Goal: Information Seeking & Learning: Learn about a topic

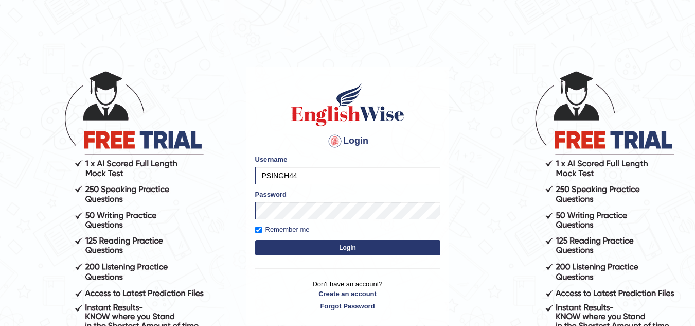
click at [318, 246] on button "Login" at bounding box center [347, 247] width 185 height 15
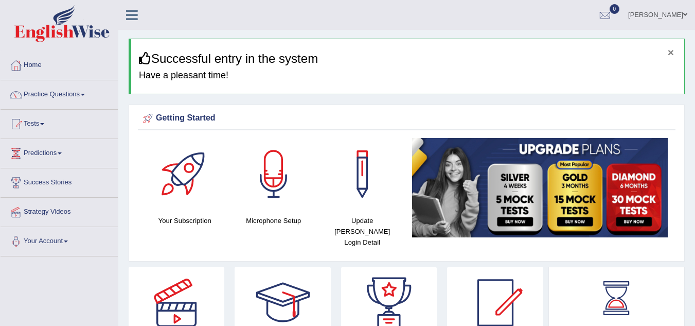
click at [674, 51] on button "×" at bounding box center [671, 52] width 6 height 11
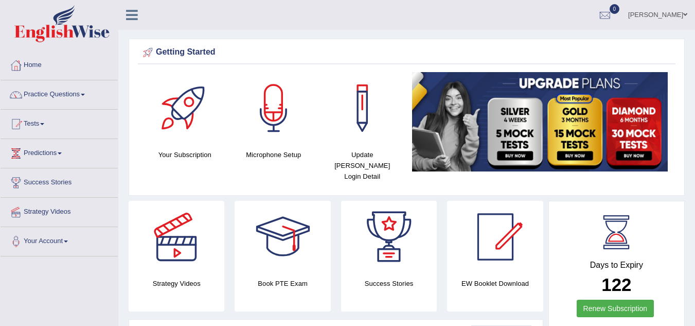
click at [673, 51] on div "Getting Started" at bounding box center [406, 52] width 533 height 15
click at [82, 95] on link "Practice Questions" at bounding box center [59, 93] width 117 height 26
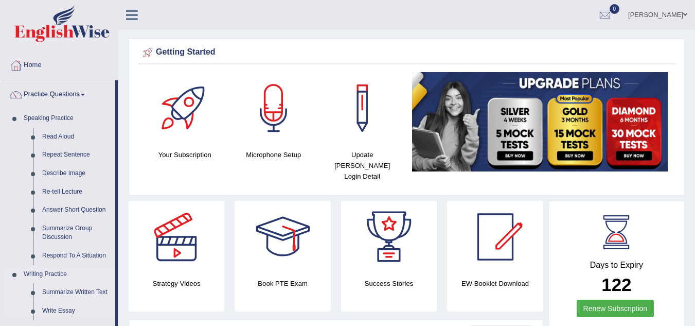
click at [64, 291] on link "Summarize Written Text" at bounding box center [77, 292] width 78 height 19
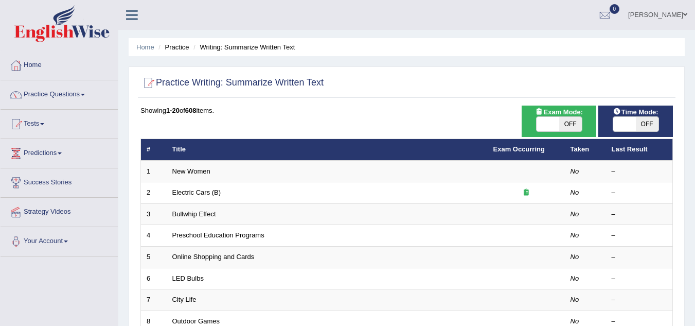
click at [573, 124] on span "OFF" at bounding box center [570, 124] width 23 height 14
checkbox input "true"
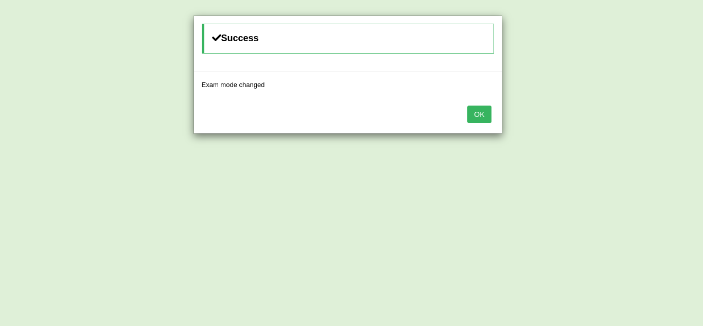
click at [482, 113] on button "OK" at bounding box center [479, 113] width 24 height 17
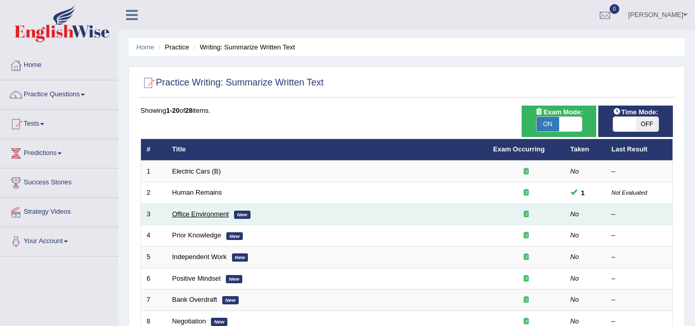
click at [185, 214] on link "Office Environment" at bounding box center [200, 214] width 57 height 8
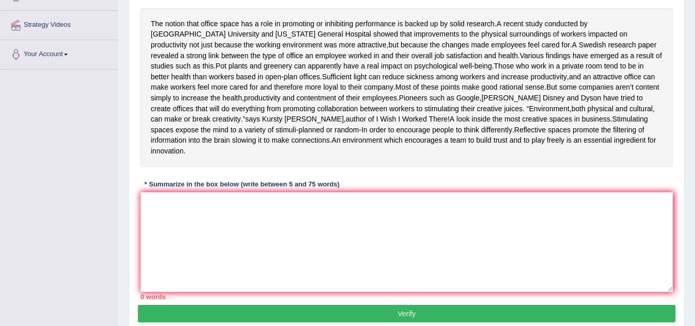
scroll to position [169, 0]
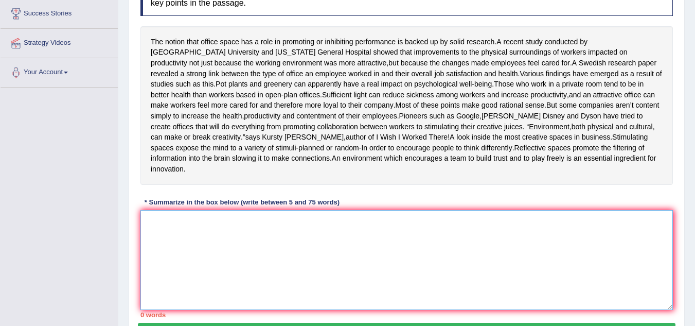
click at [201, 233] on textarea at bounding box center [406, 260] width 533 height 100
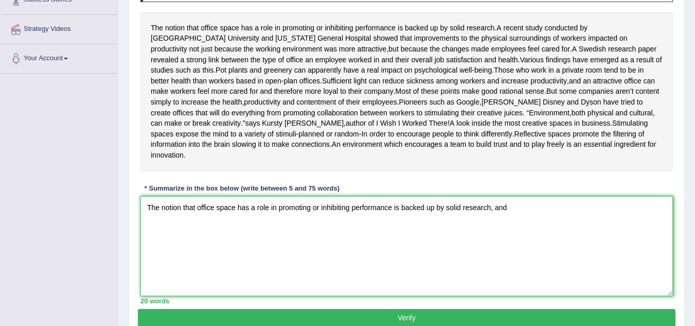
scroll to position [177, 0]
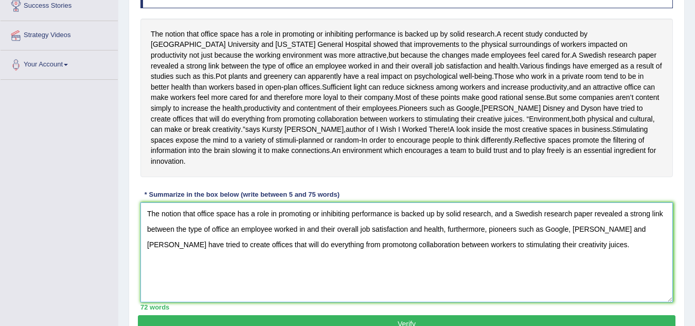
click at [328, 257] on textarea "The notion that office space has a role in promoting or inhibiting performance …" at bounding box center [406, 252] width 533 height 100
click at [525, 254] on textarea "The notion that office space has a role in promoting or inhibiting performance …" at bounding box center [406, 252] width 533 height 100
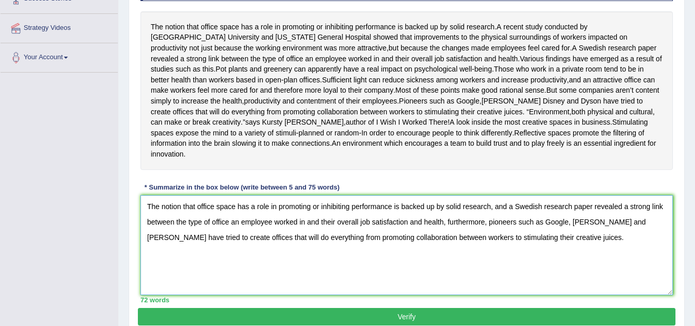
scroll to position [185, 0]
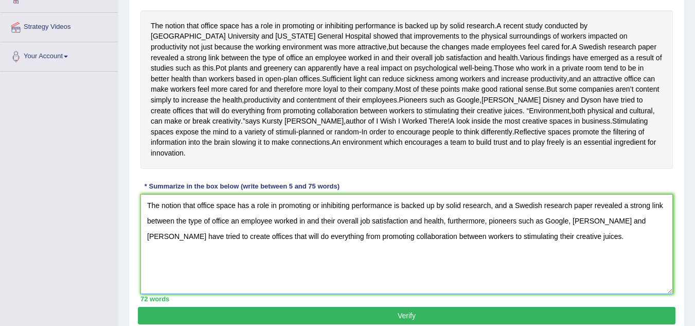
type textarea "The notion that office space has a role in promoting or inhibiting performance …"
click at [368, 320] on button "Verify" at bounding box center [407, 315] width 538 height 17
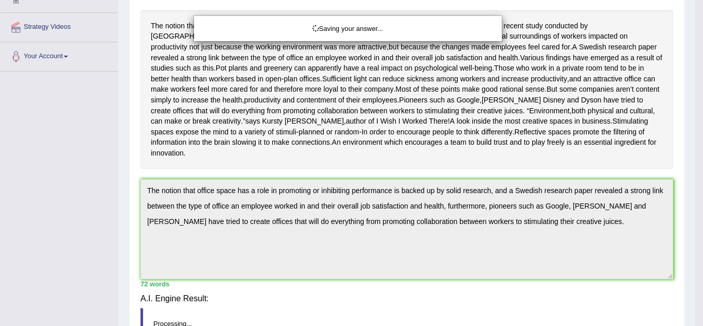
drag, startPoint x: 368, startPoint y: 320, endPoint x: 435, endPoint y: 284, distance: 75.5
click at [369, 319] on div "Saving your answer..." at bounding box center [351, 163] width 703 height 326
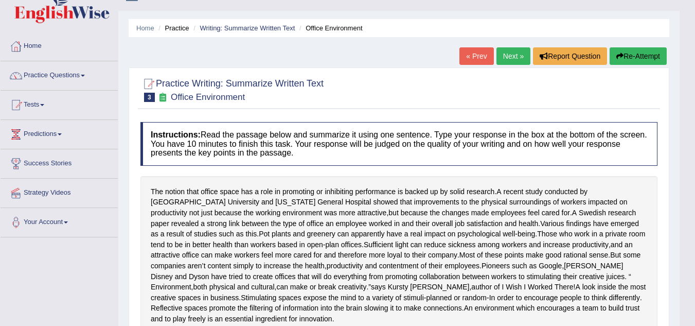
scroll to position [0, 0]
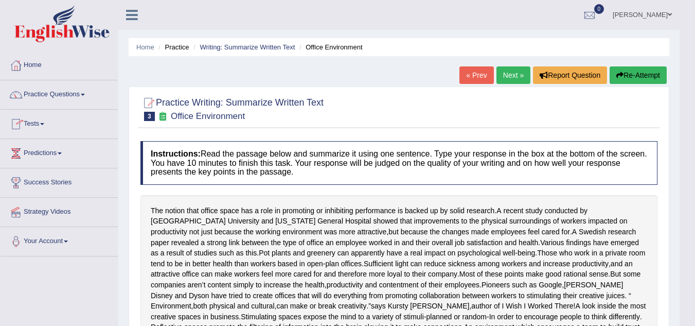
click at [75, 96] on link "Practice Questions" at bounding box center [59, 93] width 117 height 26
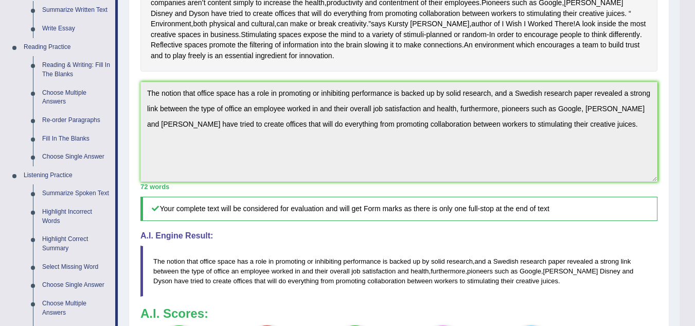
scroll to position [303, 0]
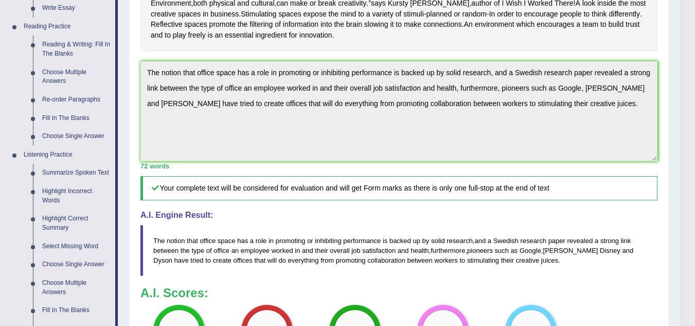
click at [56, 117] on link "Fill In The Blanks" at bounding box center [77, 118] width 78 height 19
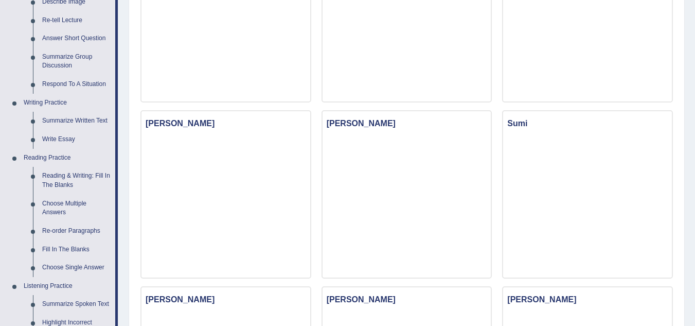
scroll to position [192, 0]
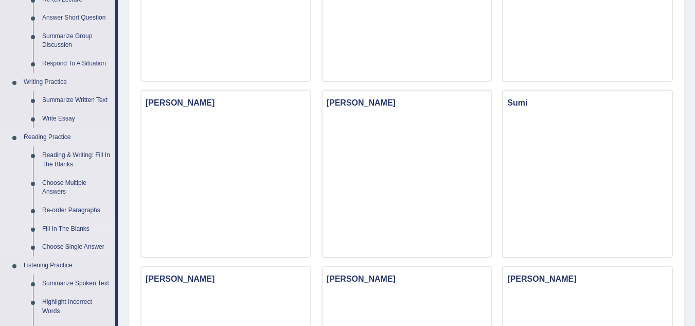
click at [72, 228] on link "Fill In The Blanks" at bounding box center [77, 229] width 78 height 19
click at [72, 227] on link "Fill In The Blanks" at bounding box center [77, 229] width 78 height 19
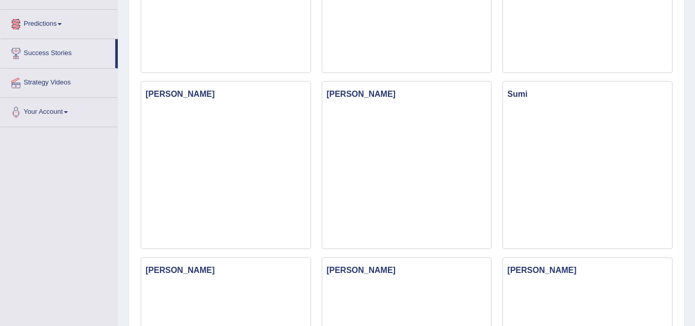
scroll to position [694, 0]
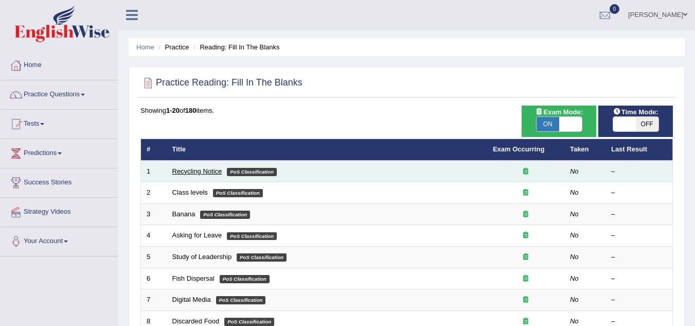
click at [203, 168] on link "Recycling Notice" at bounding box center [197, 171] width 50 height 8
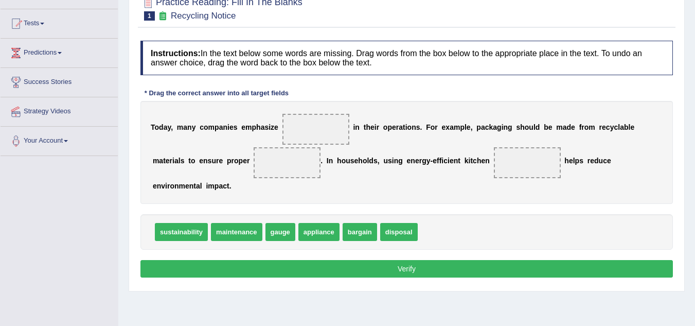
scroll to position [102, 0]
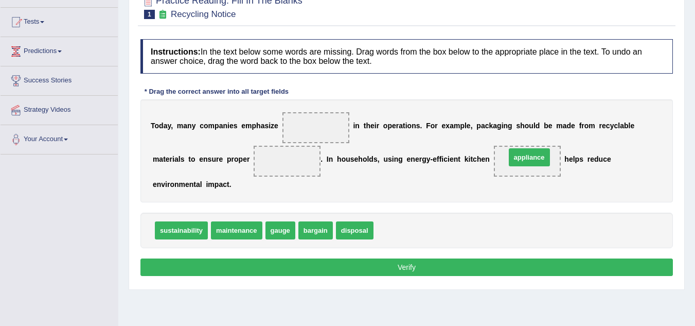
drag, startPoint x: 396, startPoint y: 224, endPoint x: 528, endPoint y: 151, distance: 151.1
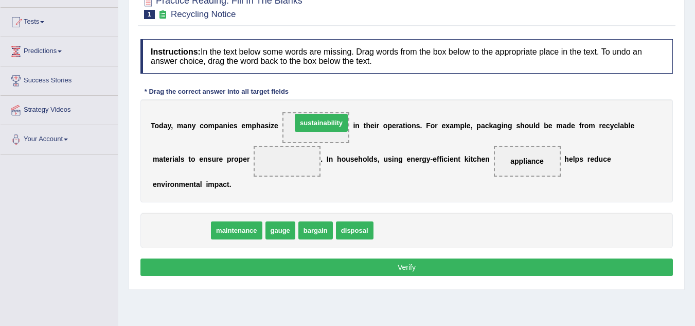
drag, startPoint x: 199, startPoint y: 233, endPoint x: 339, endPoint y: 125, distance: 176.8
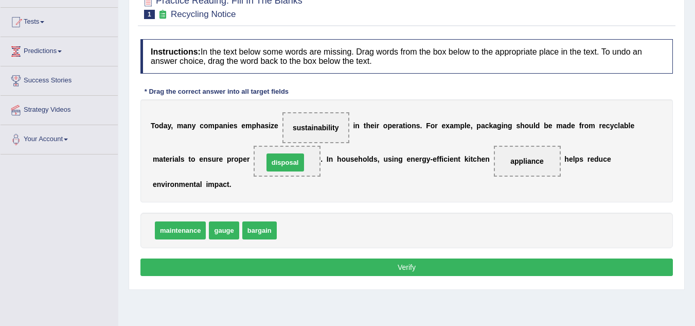
drag, startPoint x: 286, startPoint y: 230, endPoint x: 272, endPoint y: 160, distance: 71.8
click at [285, 258] on button "Verify" at bounding box center [406, 266] width 533 height 17
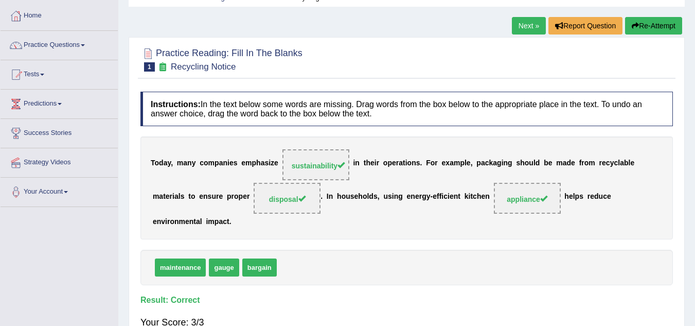
scroll to position [0, 0]
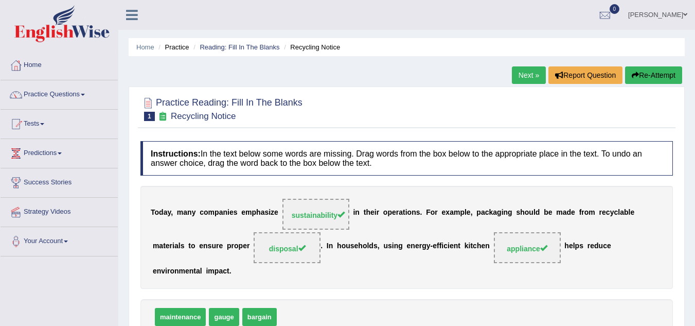
click at [518, 77] on link "Next »" at bounding box center [529, 74] width 34 height 17
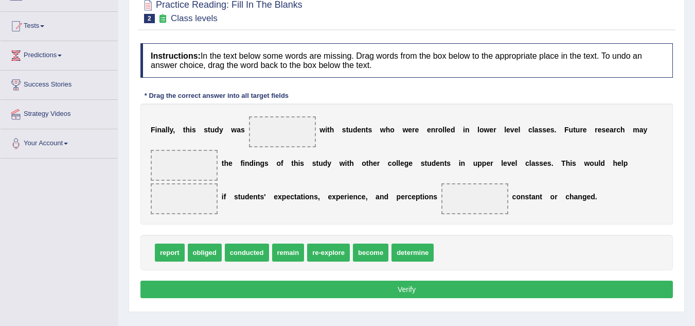
scroll to position [98, 0]
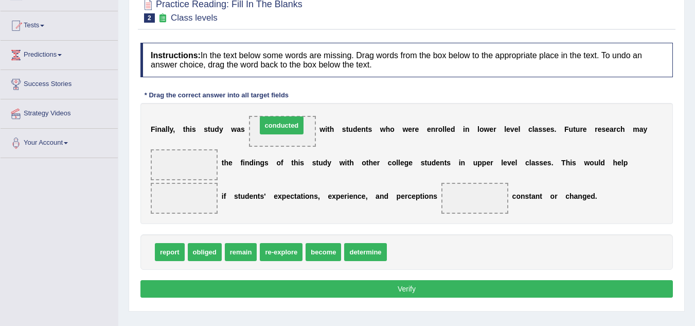
drag, startPoint x: 403, startPoint y: 252, endPoint x: 273, endPoint y: 126, distance: 181.2
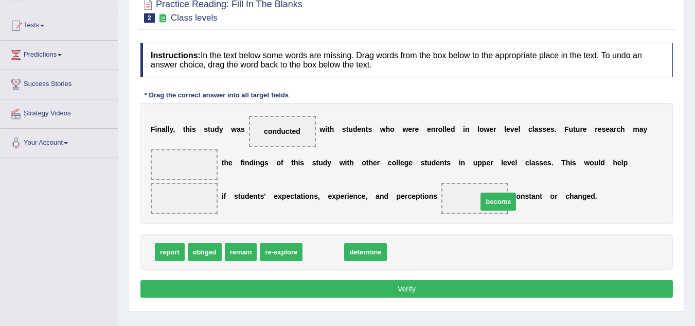
drag, startPoint x: 320, startPoint y: 247, endPoint x: 491, endPoint y: 197, distance: 178.6
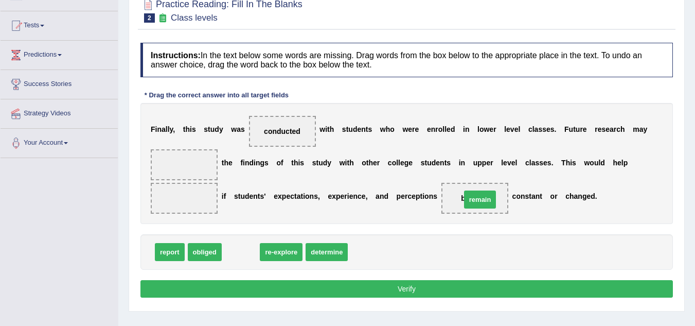
drag, startPoint x: 233, startPoint y: 251, endPoint x: 474, endPoint y: 198, distance: 247.1
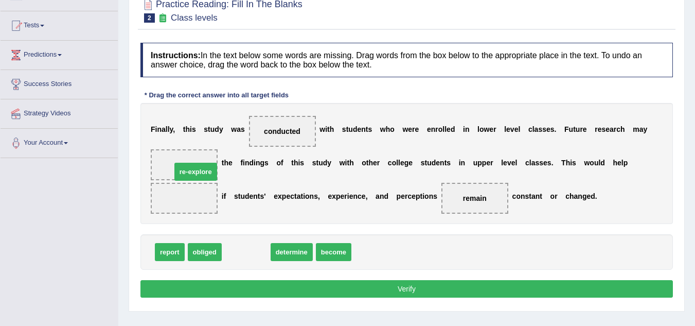
drag, startPoint x: 234, startPoint y: 256, endPoint x: 184, endPoint y: 175, distance: 95.2
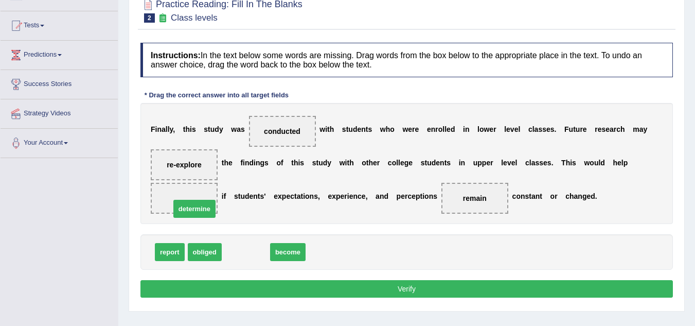
drag, startPoint x: 238, startPoint y: 253, endPoint x: 187, endPoint y: 204, distance: 70.2
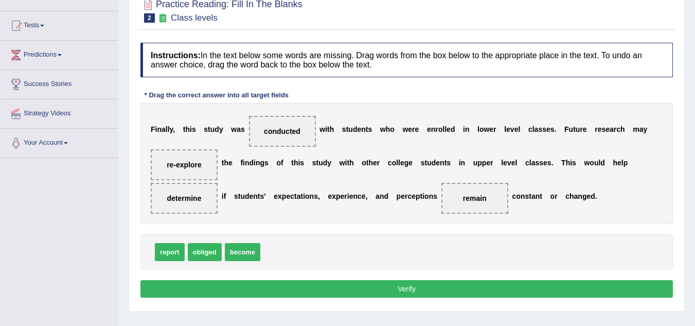
click at [472, 286] on button "Verify" at bounding box center [406, 288] width 533 height 17
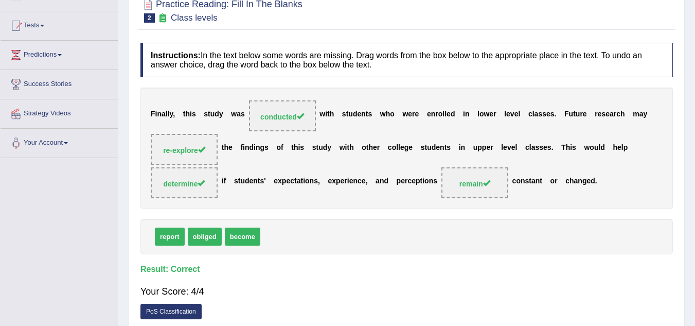
click at [521, 216] on div "Instructions: In the text below some words are missing. Drag words from the box…" at bounding box center [407, 184] width 538 height 292
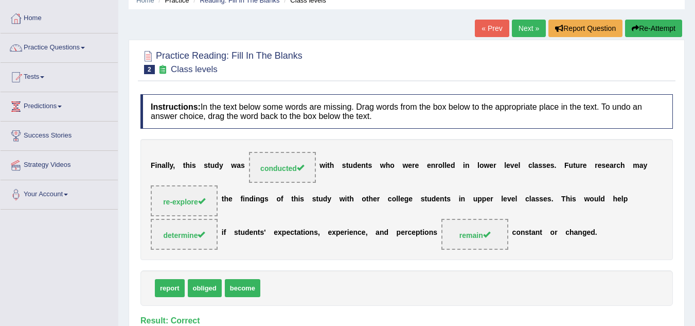
scroll to position [0, 0]
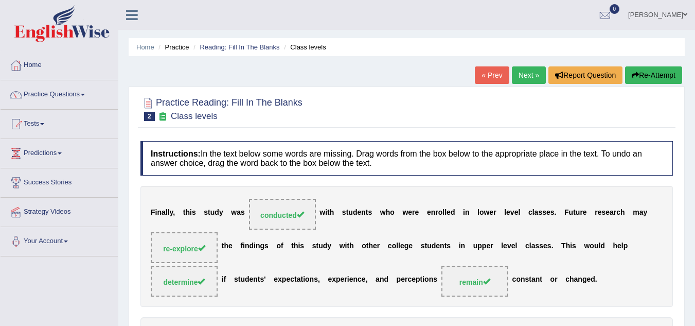
click at [533, 74] on link "Next »" at bounding box center [529, 74] width 34 height 17
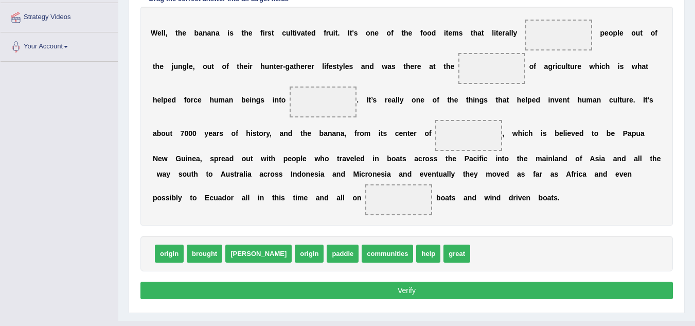
scroll to position [164, 0]
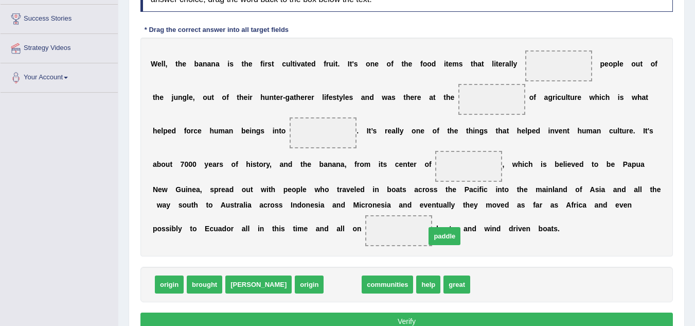
drag, startPoint x: 303, startPoint y: 281, endPoint x: 405, endPoint y: 233, distance: 112.8
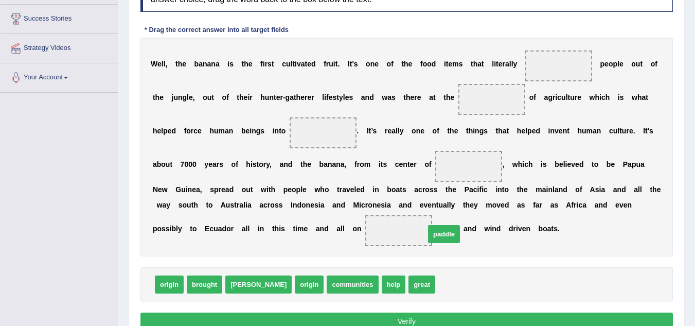
drag, startPoint x: 408, startPoint y: 279, endPoint x: 395, endPoint y: 224, distance: 56.7
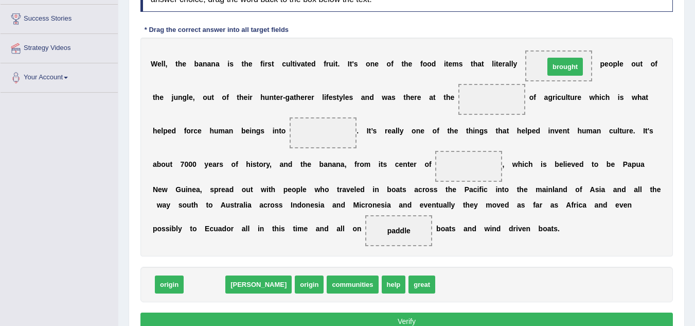
drag, startPoint x: 208, startPoint y: 283, endPoint x: 569, endPoint y: 65, distance: 421.3
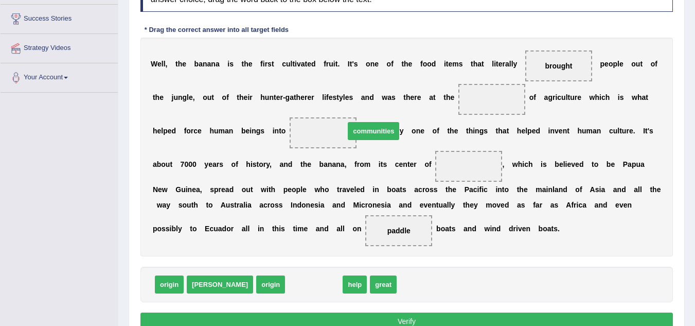
drag, startPoint x: 276, startPoint y: 286, endPoint x: 338, endPoint y: 130, distance: 168.0
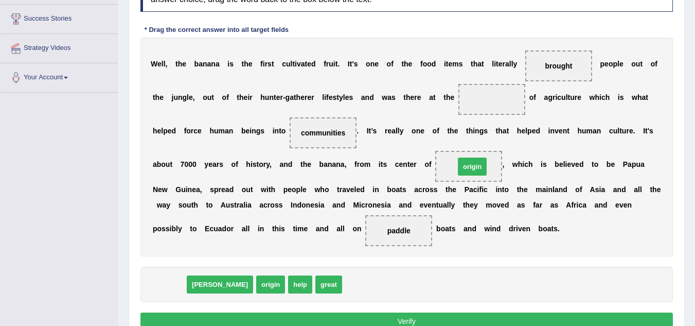
drag, startPoint x: 179, startPoint y: 286, endPoint x: 482, endPoint y: 167, distance: 325.9
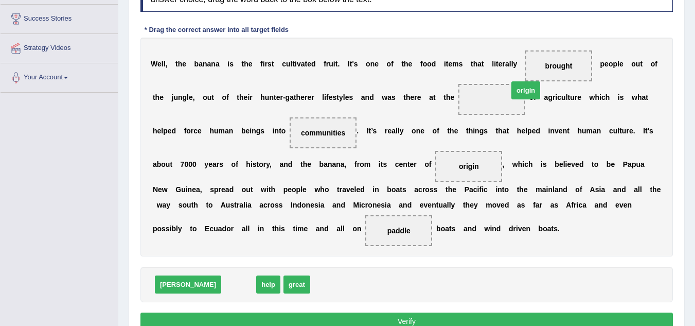
drag, startPoint x: 203, startPoint y: 287, endPoint x: 488, endPoint y: 101, distance: 339.8
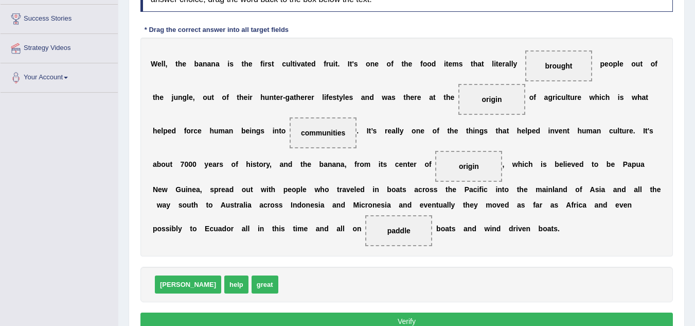
click at [474, 316] on button "Verify" at bounding box center [406, 320] width 533 height 17
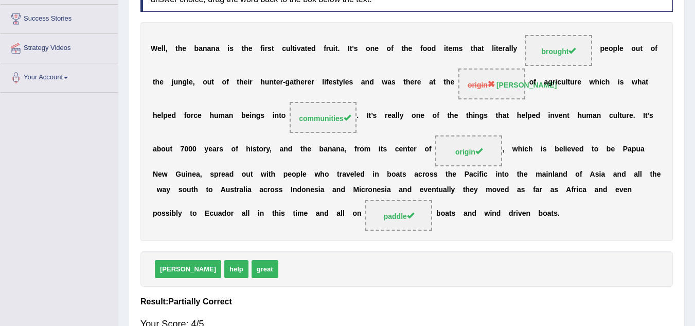
click at [507, 89] on strong "dawn" at bounding box center [527, 85] width 60 height 8
click at [551, 104] on div "W e l l , t h e b a n a n a i s t h e f i r s t c u l t i v a t e d f r u i t .…" at bounding box center [406, 131] width 533 height 219
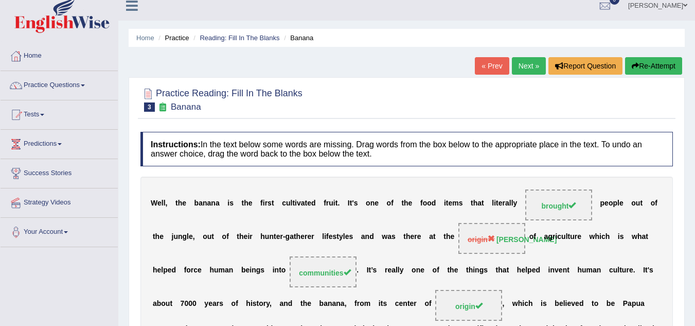
scroll to position [0, 0]
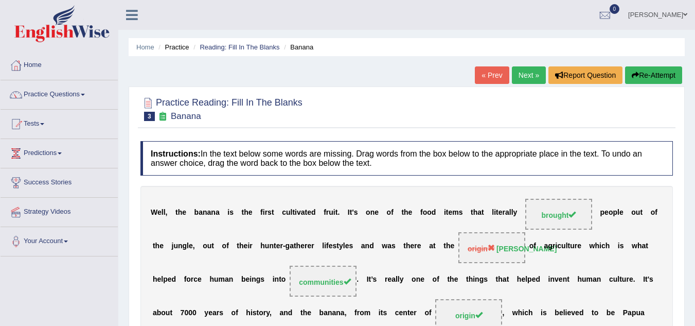
click at [526, 78] on link "Next »" at bounding box center [529, 74] width 34 height 17
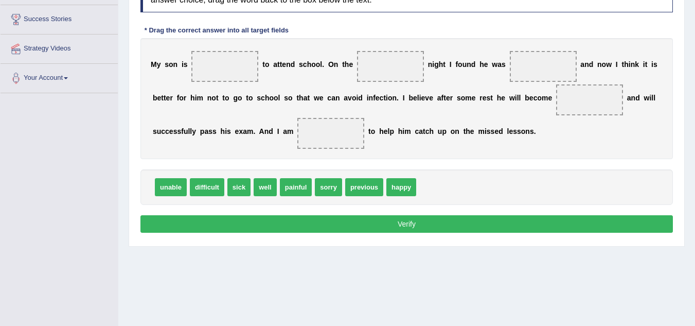
scroll to position [215, 0]
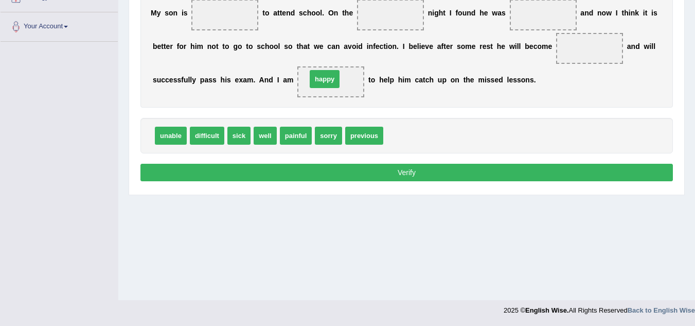
drag, startPoint x: 396, startPoint y: 136, endPoint x: 320, endPoint y: 80, distance: 95.3
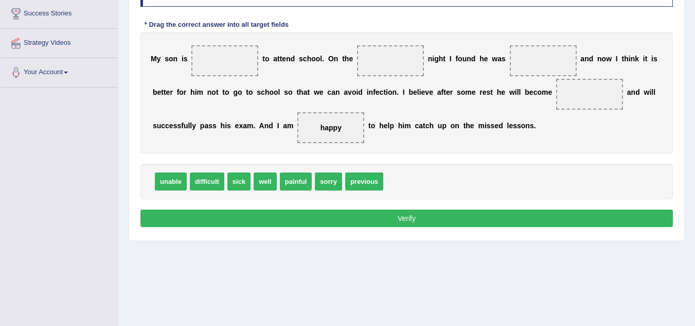
scroll to position [156, 0]
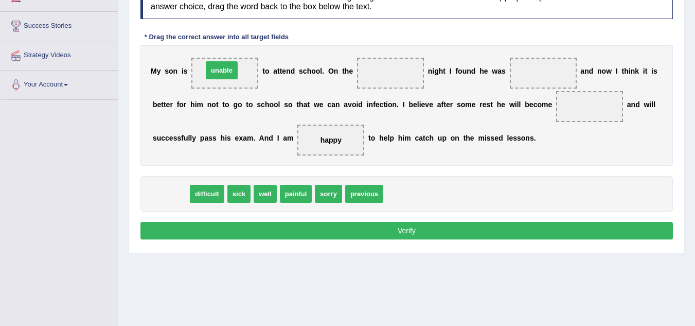
drag, startPoint x: 174, startPoint y: 196, endPoint x: 225, endPoint y: 72, distance: 133.6
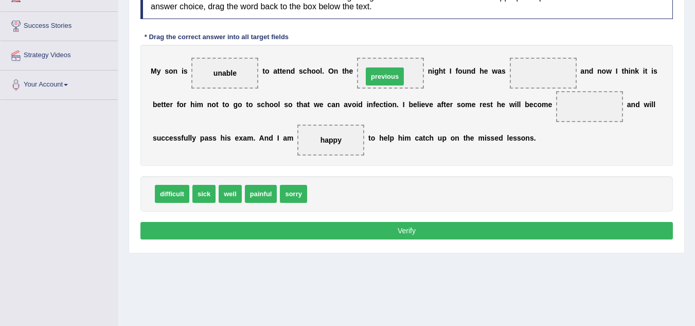
drag, startPoint x: 324, startPoint y: 193, endPoint x: 379, endPoint y: 76, distance: 129.8
drag, startPoint x: 206, startPoint y: 198, endPoint x: 538, endPoint y: 76, distance: 352.9
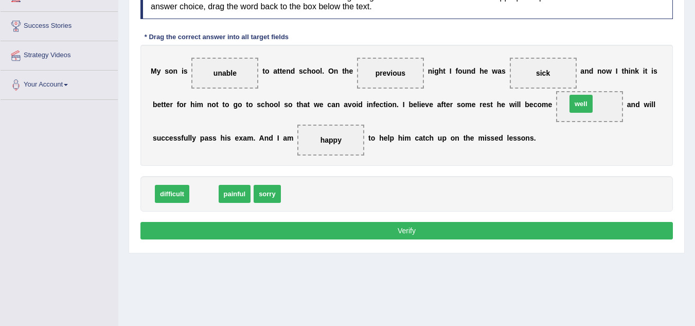
drag, startPoint x: 220, startPoint y: 194, endPoint x: 584, endPoint y: 108, distance: 373.8
click at [438, 228] on button "Verify" at bounding box center [406, 230] width 533 height 17
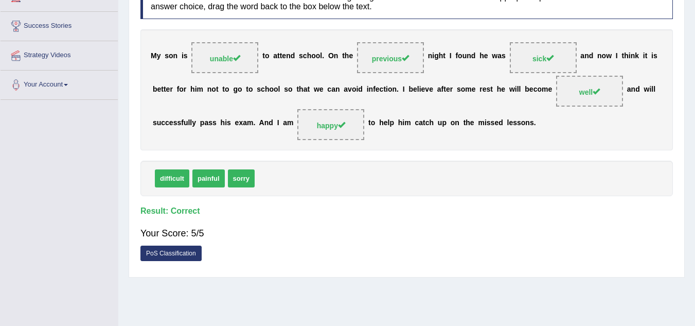
click at [440, 188] on div "difficult painful sorry" at bounding box center [406, 179] width 533 height 36
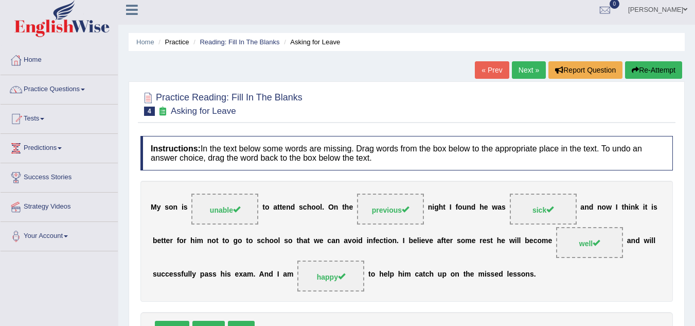
scroll to position [0, 0]
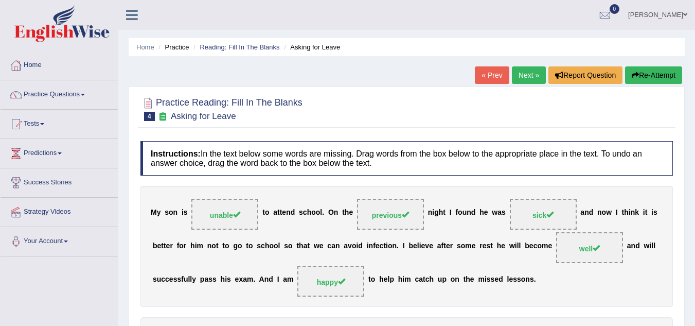
click at [520, 78] on link "Next »" at bounding box center [529, 74] width 34 height 17
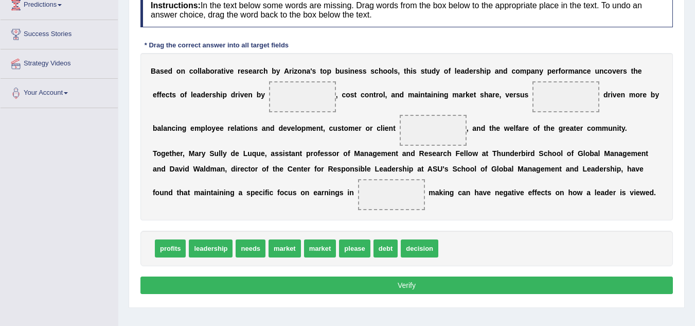
click at [522, 80] on div "B a s e d o n c o l l a b o r a t i v e r e s e a r c h b y A r i z o n a ' s t…" at bounding box center [406, 136] width 533 height 167
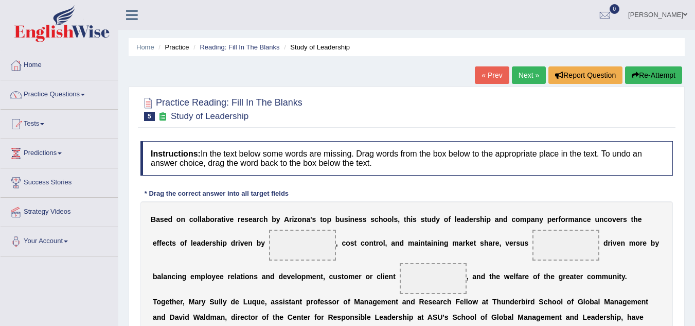
click at [522, 75] on link "Next »" at bounding box center [529, 74] width 34 height 17
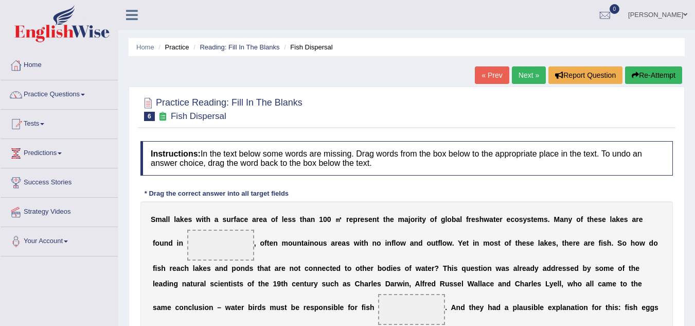
click at [521, 76] on link "Next »" at bounding box center [529, 74] width 34 height 17
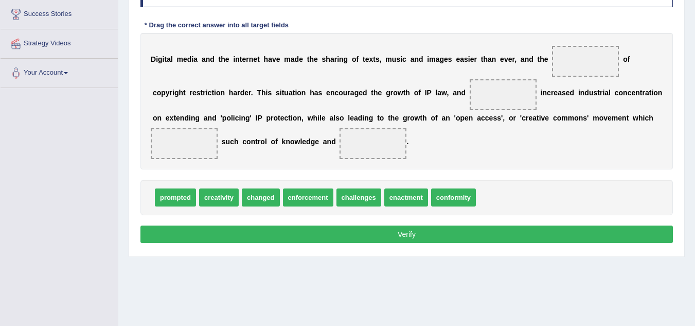
scroll to position [170, 0]
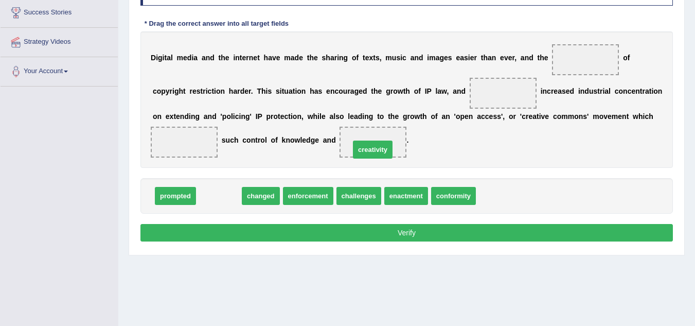
drag, startPoint x: 249, startPoint y: 188, endPoint x: 219, endPoint y: 197, distance: 31.3
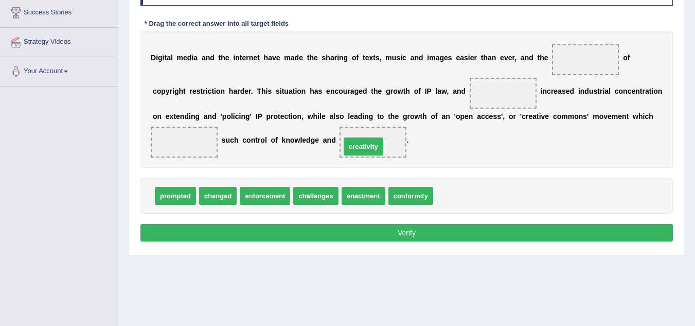
drag, startPoint x: 444, startPoint y: 199, endPoint x: 351, endPoint y: 150, distance: 105.0
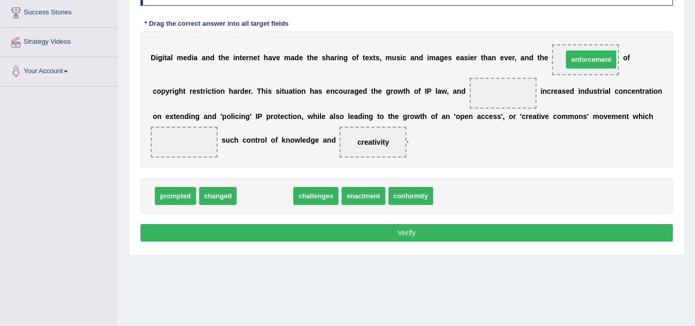
drag, startPoint x: 280, startPoint y: 198, endPoint x: 606, endPoint y: 62, distance: 353.4
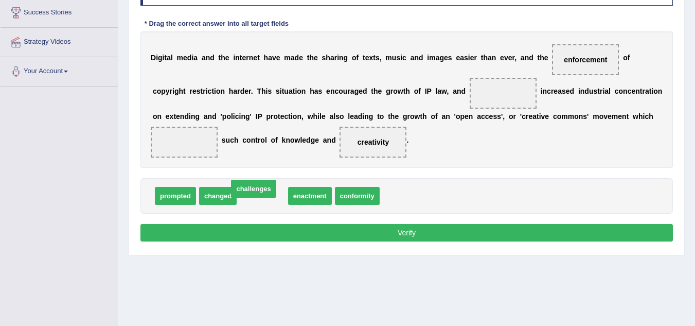
drag, startPoint x: 250, startPoint y: 196, endPoint x: 241, endPoint y: 189, distance: 11.3
drag, startPoint x: 253, startPoint y: 192, endPoint x: 193, endPoint y: 142, distance: 78.1
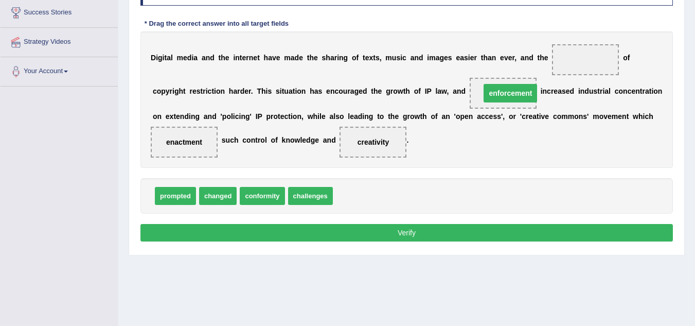
drag, startPoint x: 567, startPoint y: 57, endPoint x: 489, endPoint y: 91, distance: 84.6
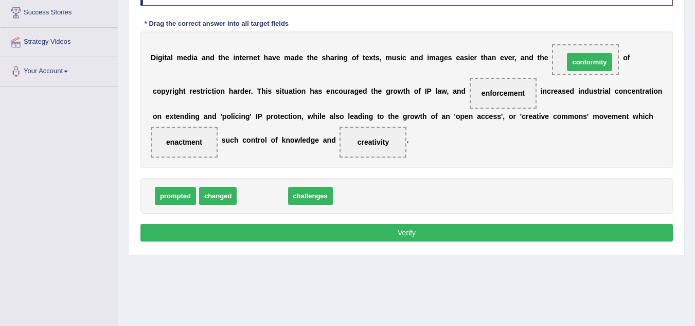
drag, startPoint x: 277, startPoint y: 196, endPoint x: 605, endPoint y: 62, distance: 353.6
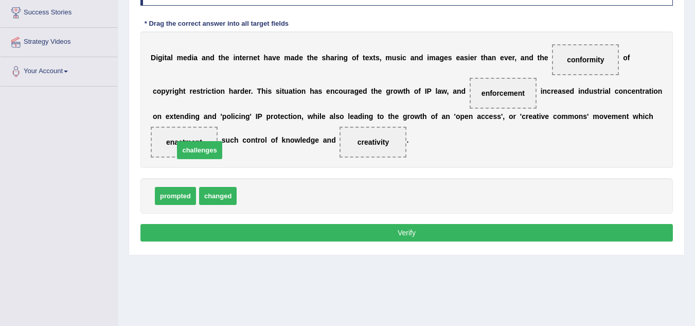
drag, startPoint x: 250, startPoint y: 194, endPoint x: 184, endPoint y: 140, distance: 85.2
click at [410, 229] on button "Verify" at bounding box center [406, 232] width 533 height 17
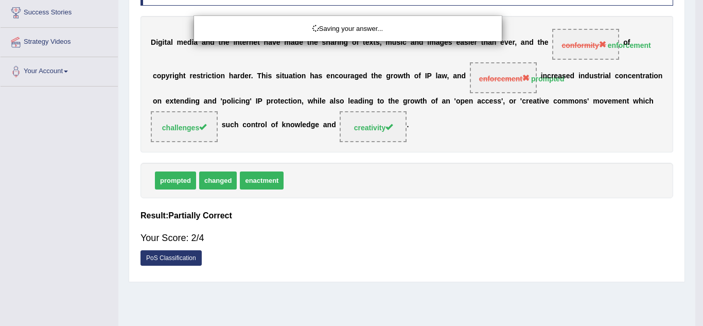
click at [410, 229] on div "Saving your answer..." at bounding box center [351, 163] width 703 height 326
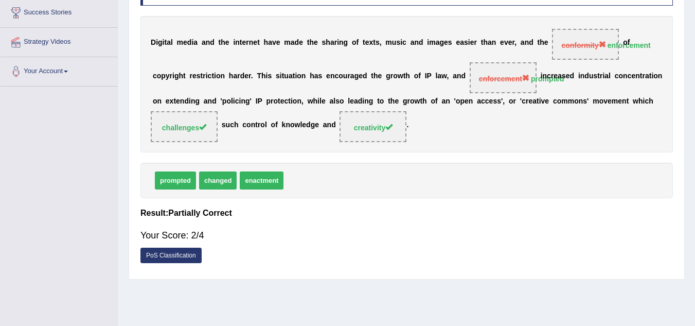
click at [536, 116] on div "D i g i t a l m e d i a a n d t h e i n t e r n e t h a v e m a d e t h e s h a…" at bounding box center [406, 84] width 533 height 136
click at [502, 88] on span "enforcement prompted" at bounding box center [503, 77] width 67 height 31
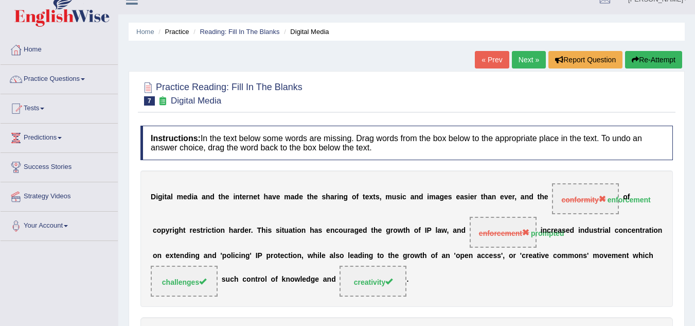
scroll to position [0, 0]
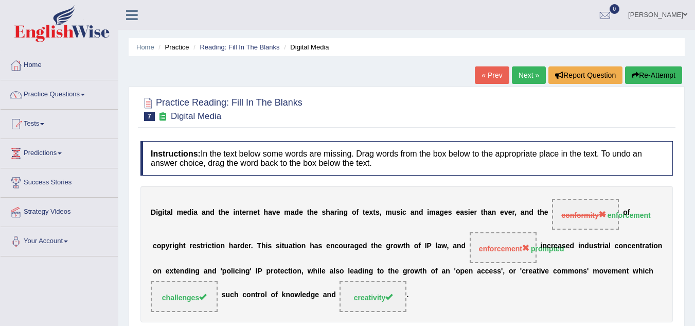
click at [522, 77] on link "Next »" at bounding box center [529, 74] width 34 height 17
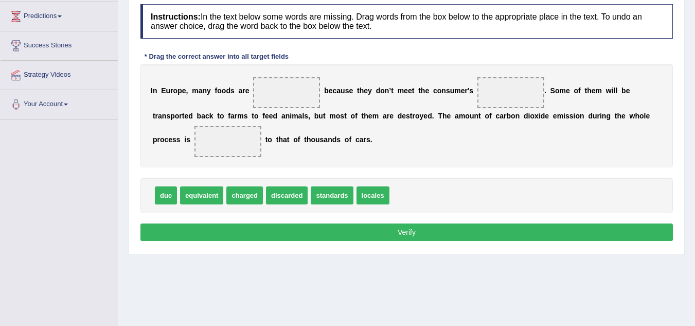
scroll to position [154, 0]
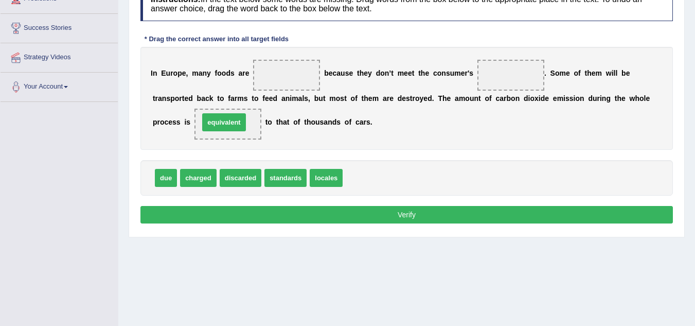
drag, startPoint x: 360, startPoint y: 183, endPoint x: 218, endPoint y: 128, distance: 152.1
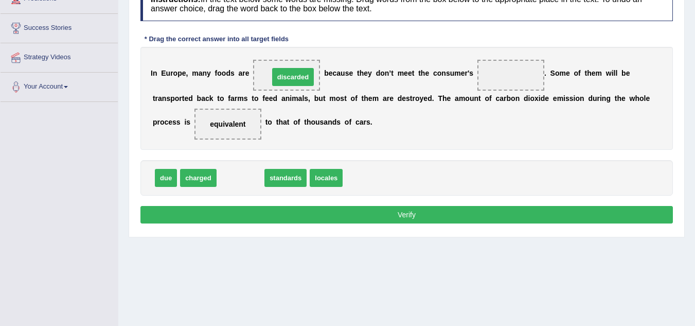
drag, startPoint x: 233, startPoint y: 175, endPoint x: 286, endPoint y: 74, distance: 113.7
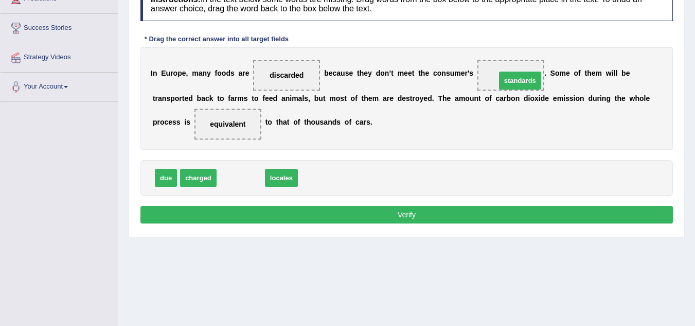
drag, startPoint x: 242, startPoint y: 180, endPoint x: 521, endPoint y: 82, distance: 295.9
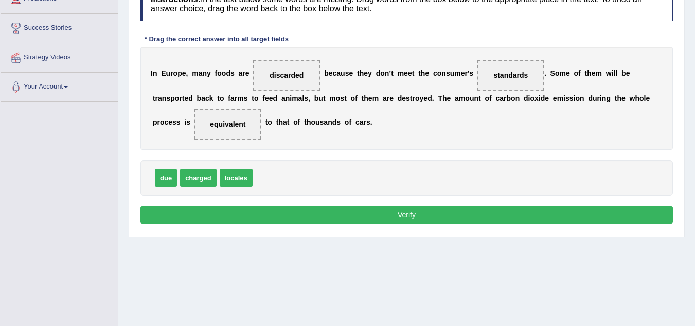
click at [448, 215] on button "Verify" at bounding box center [406, 214] width 533 height 17
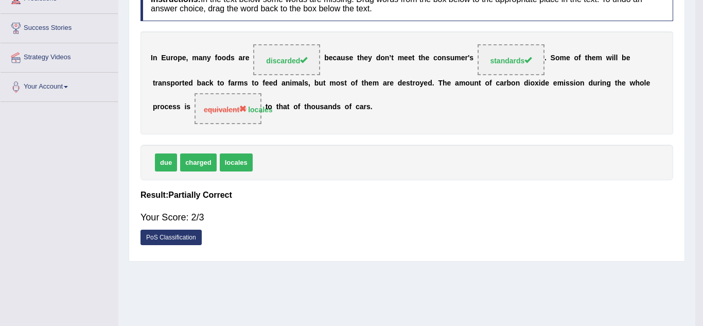
click at [448, 215] on div "Saving your answer..." at bounding box center [351, 163] width 703 height 326
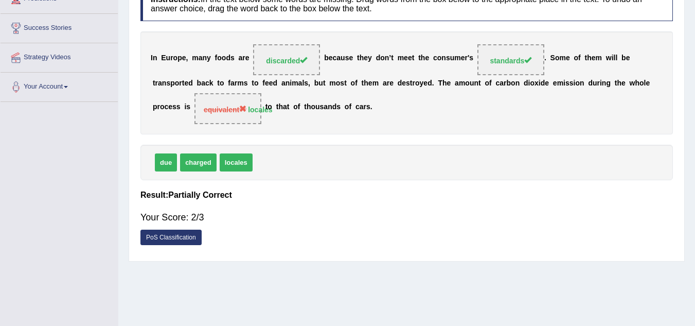
click at [461, 155] on div "due charged locales" at bounding box center [406, 163] width 533 height 36
